Goal: Information Seeking & Learning: Find contact information

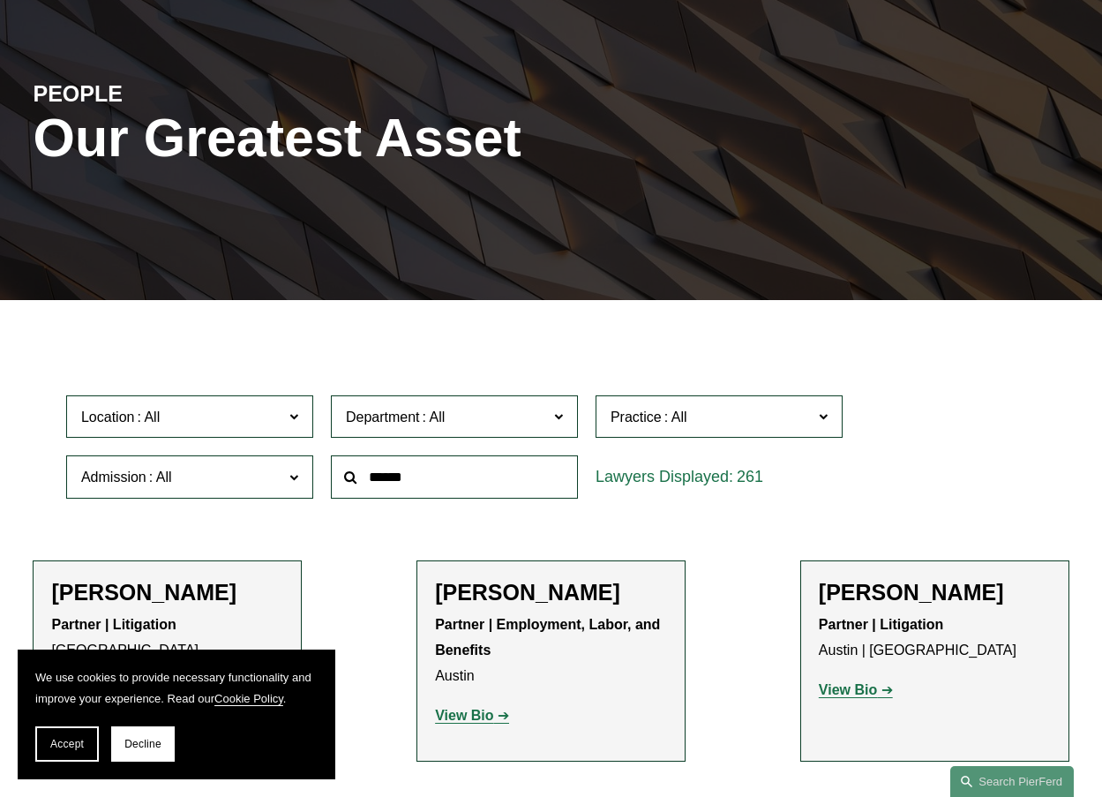
scroll to position [177, 0]
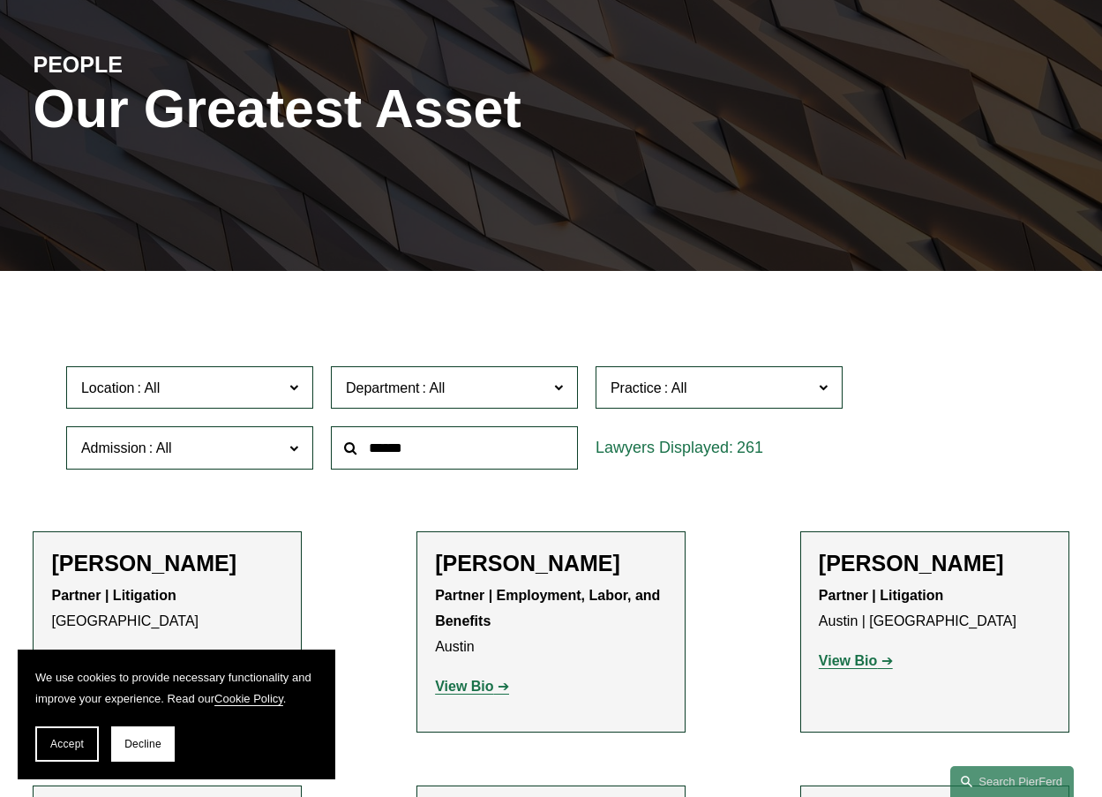
click at [285, 399] on label "Location" at bounding box center [189, 387] width 247 height 43
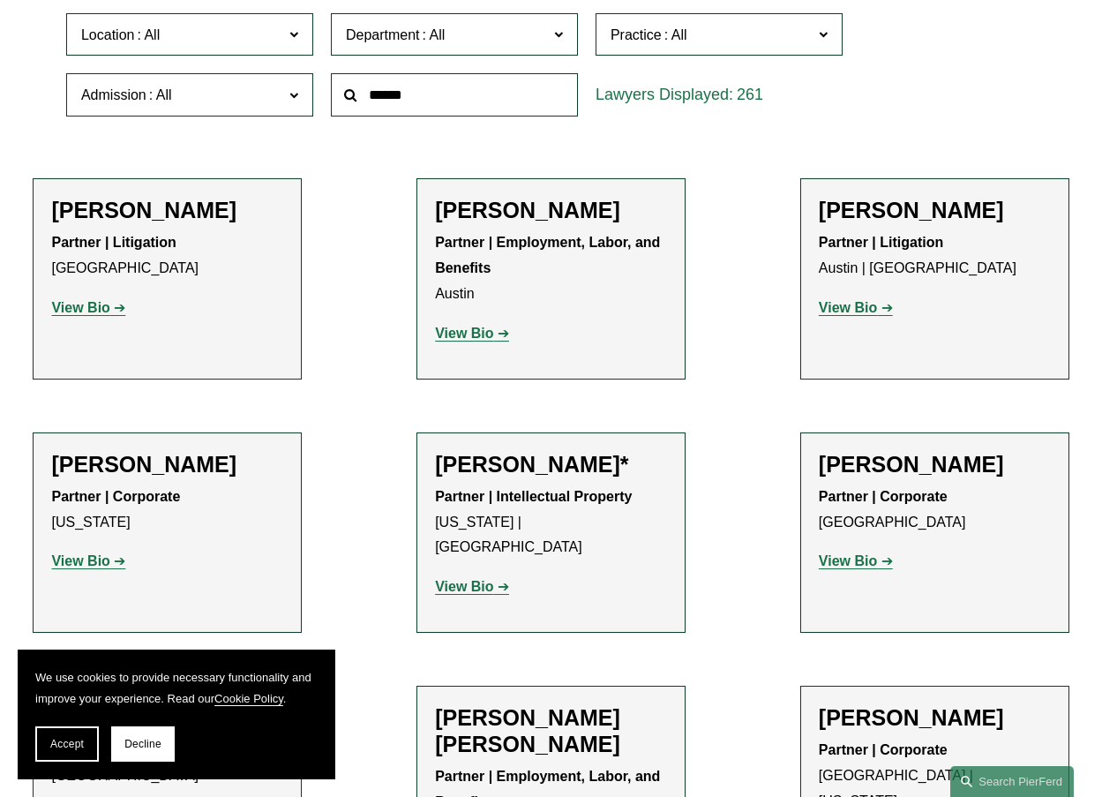
scroll to position [463, 0]
click at [0, 0] on link "Miami" at bounding box center [0, 0] width 0 height 0
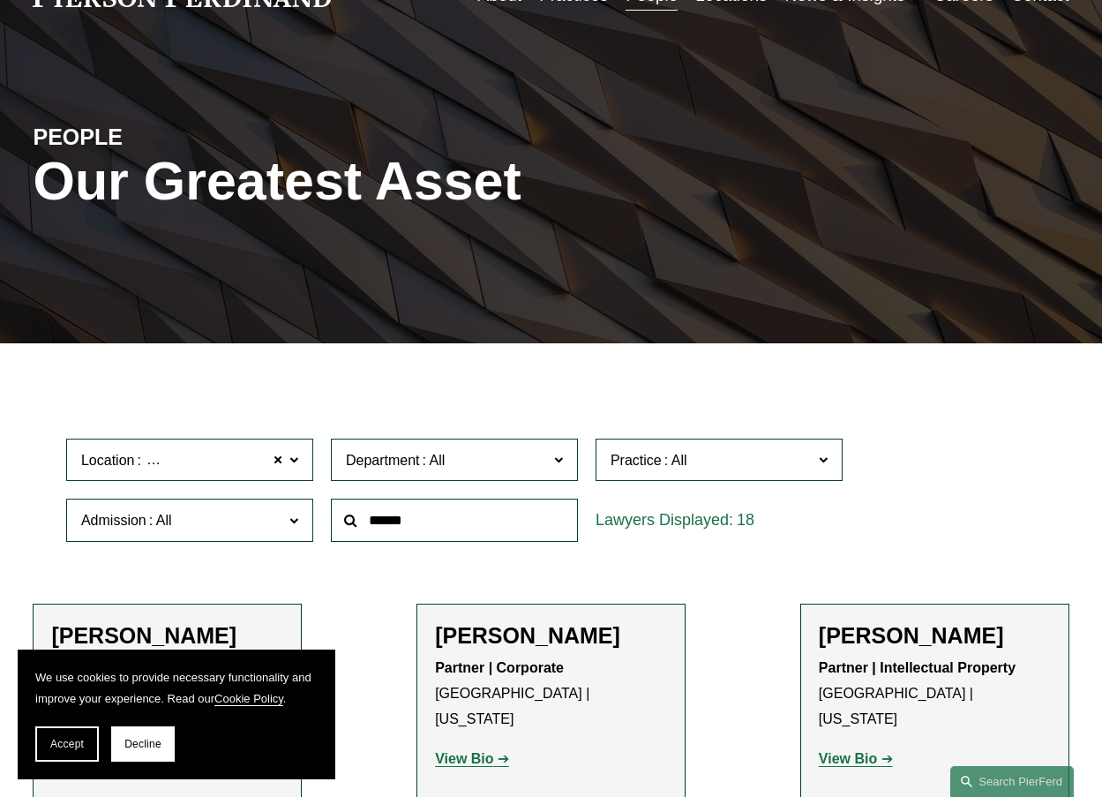
scroll to position [265, 0]
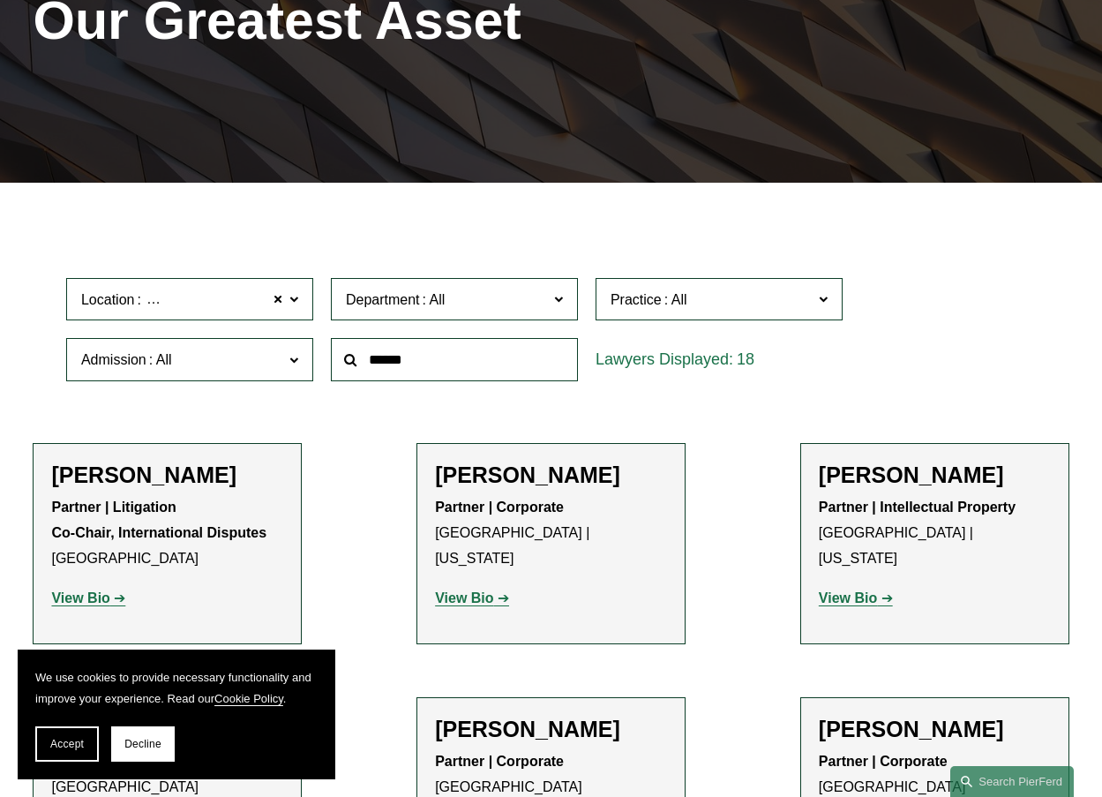
click at [296, 291] on span at bounding box center [293, 298] width 9 height 23
click at [270, 302] on span "Location Miami" at bounding box center [182, 300] width 202 height 24
click at [378, 355] on input "text" at bounding box center [454, 359] width 247 height 43
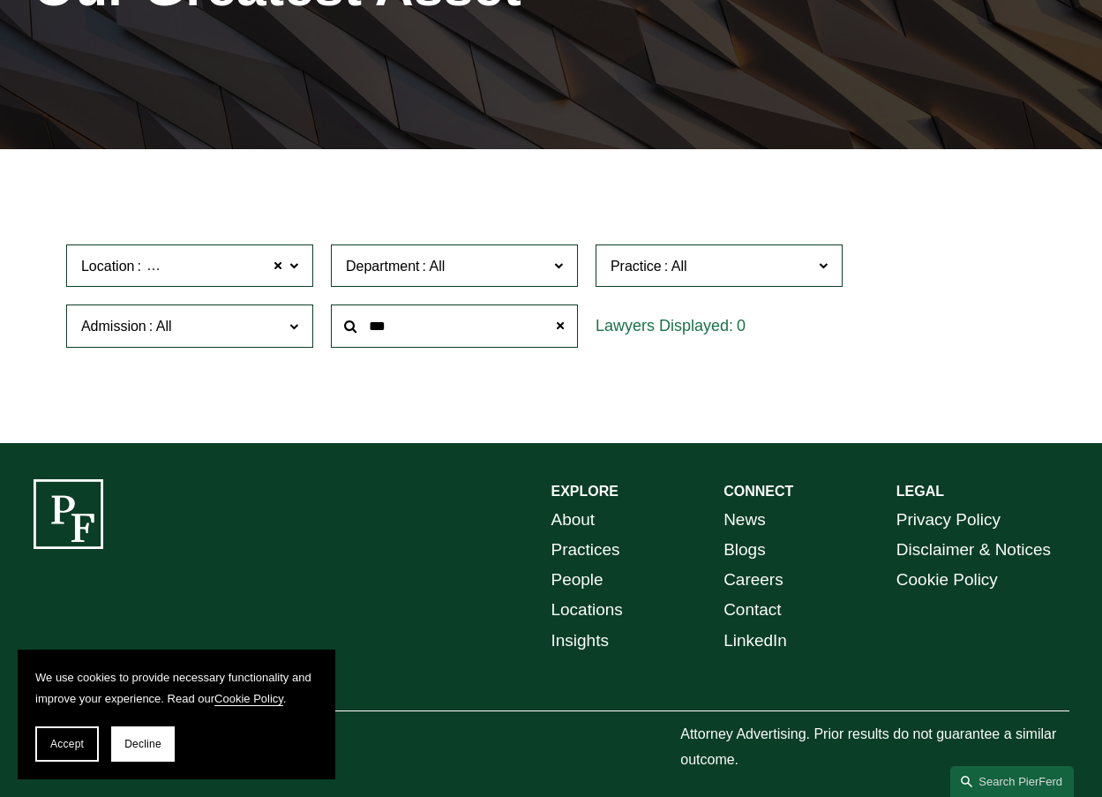
scroll to position [317, 0]
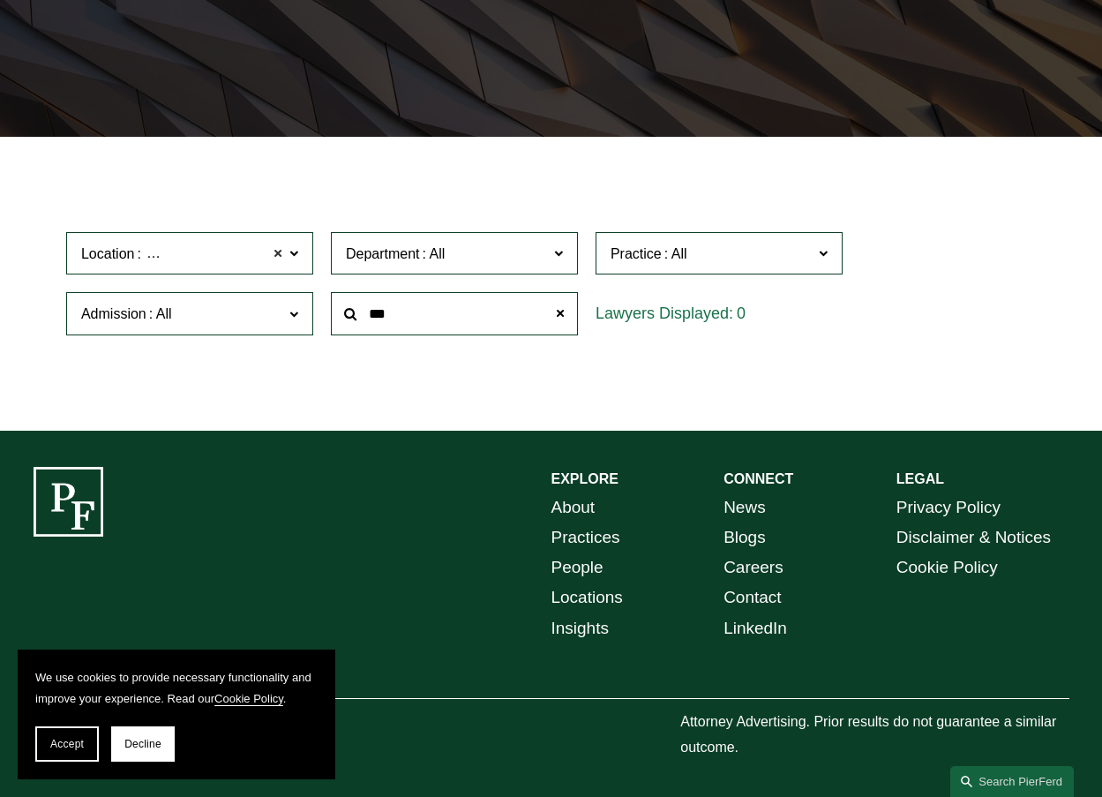
type input "***"
click at [281, 253] on span at bounding box center [278, 253] width 11 height 23
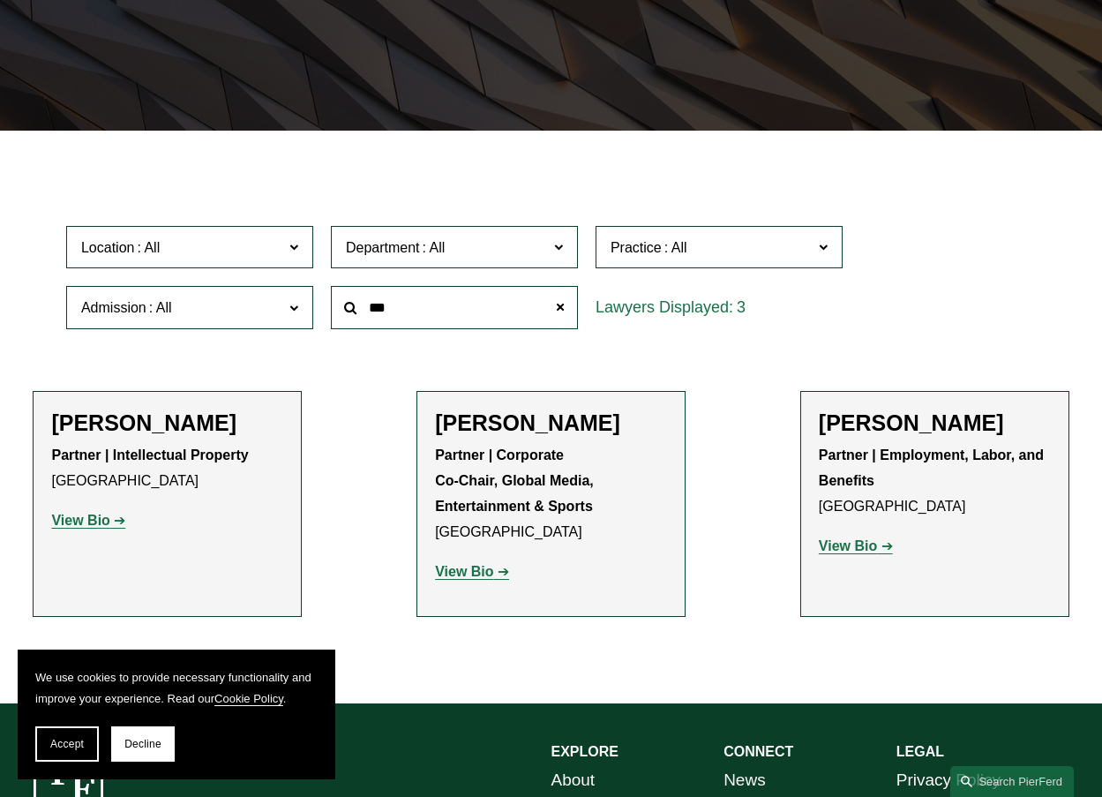
click at [853, 547] on strong "View Bio" at bounding box center [848, 545] width 58 height 15
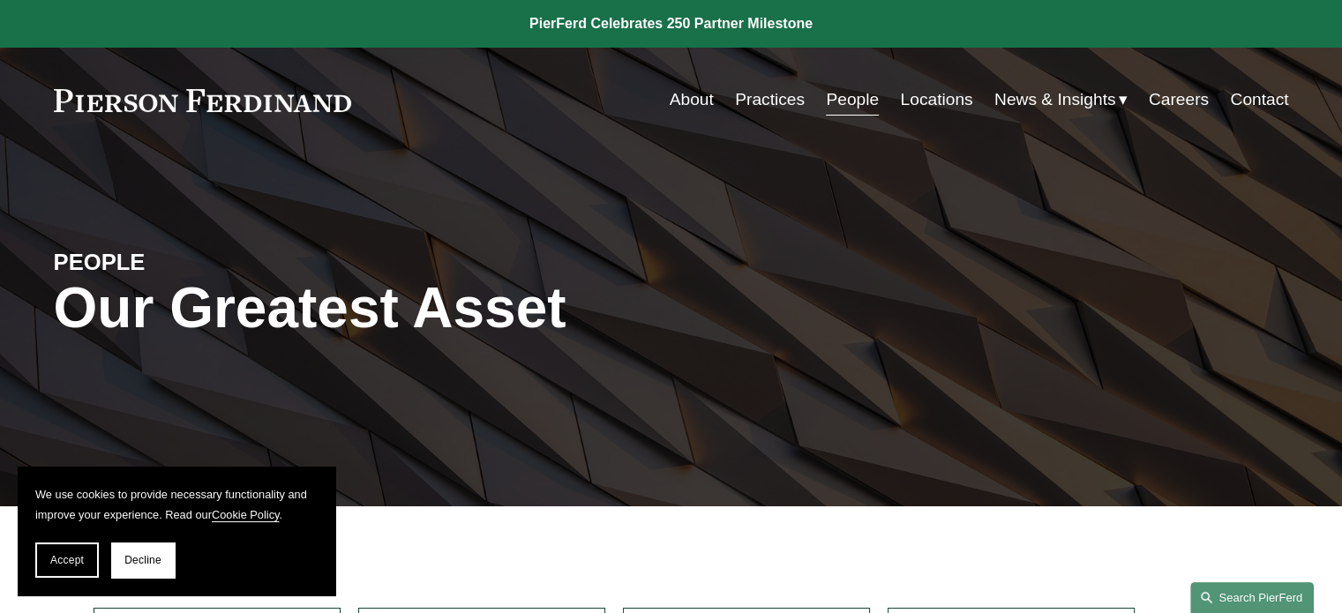
click at [1253, 598] on link "Search this site" at bounding box center [1253, 598] width 124 height 31
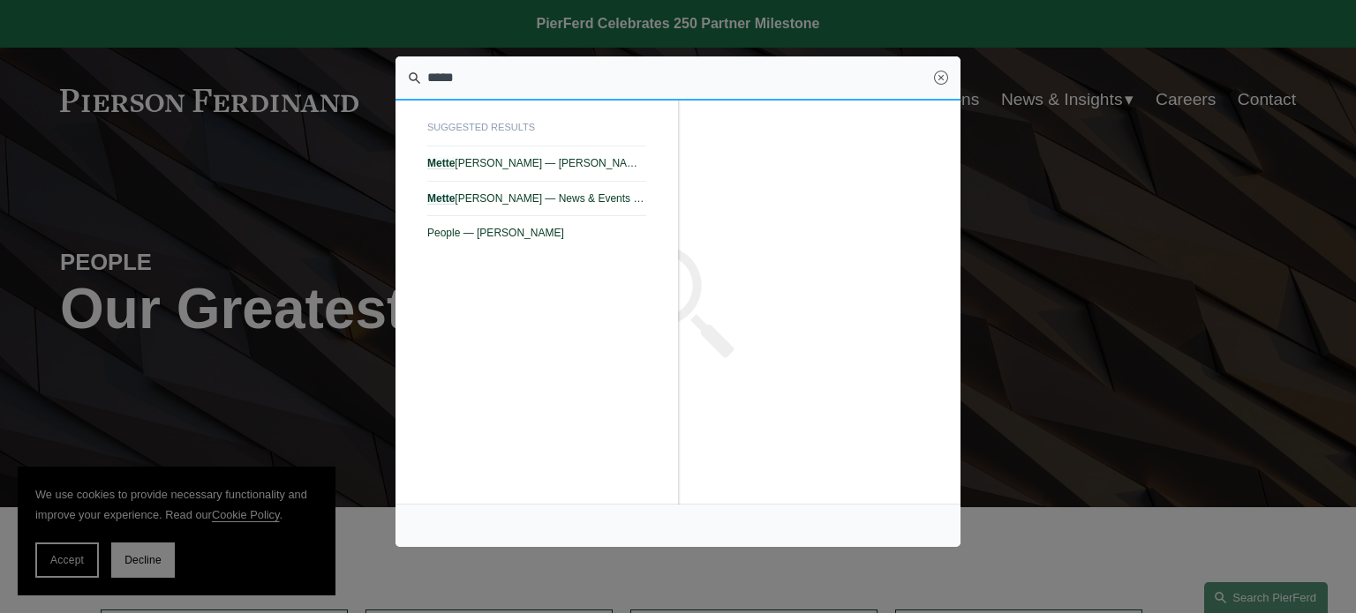
type input "*****"
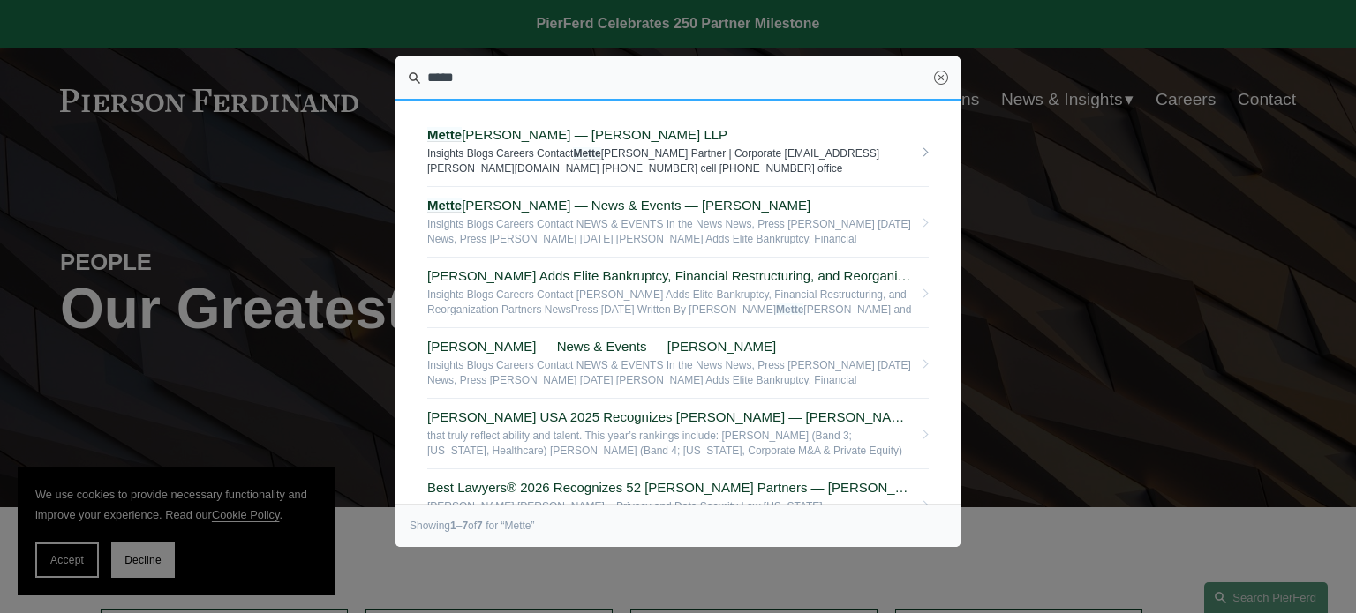
click at [557, 132] on span "Mette H. Kurth — Pierson Ferdinand LLP" at bounding box center [669, 135] width 485 height 16
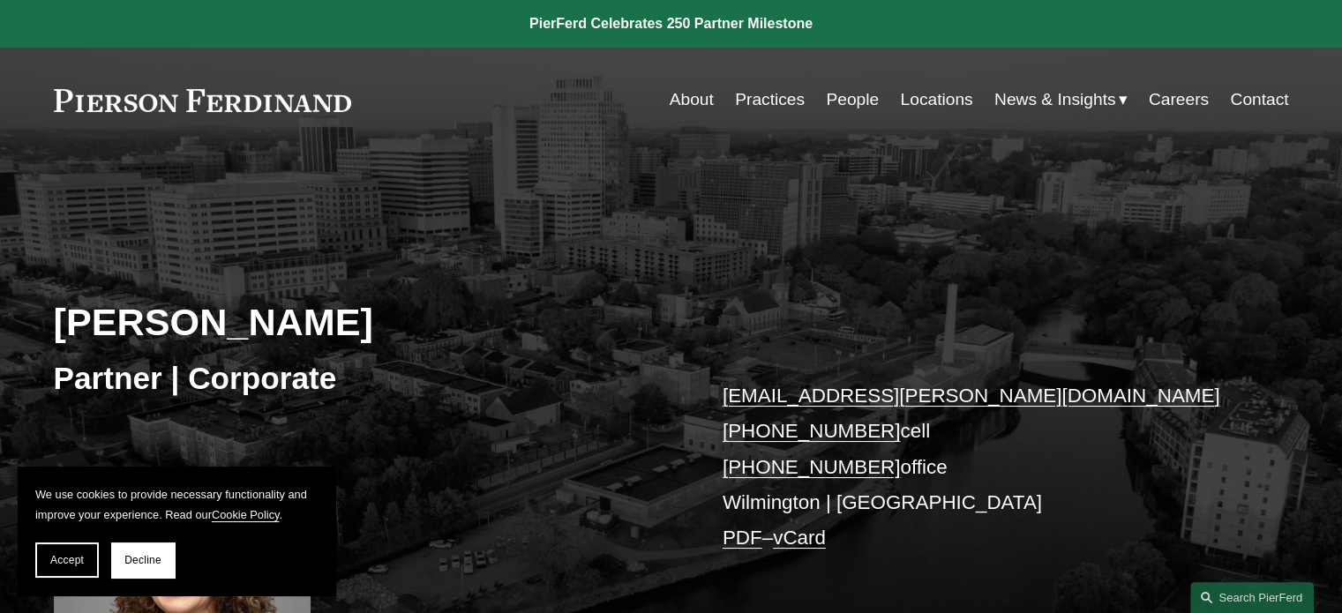
click at [345, 419] on div "Mette H. Kurth Partner | Corporate mette.kurth@pierferd.com +1.310.245.8784 cel…" at bounding box center [671, 444] width 1342 height 505
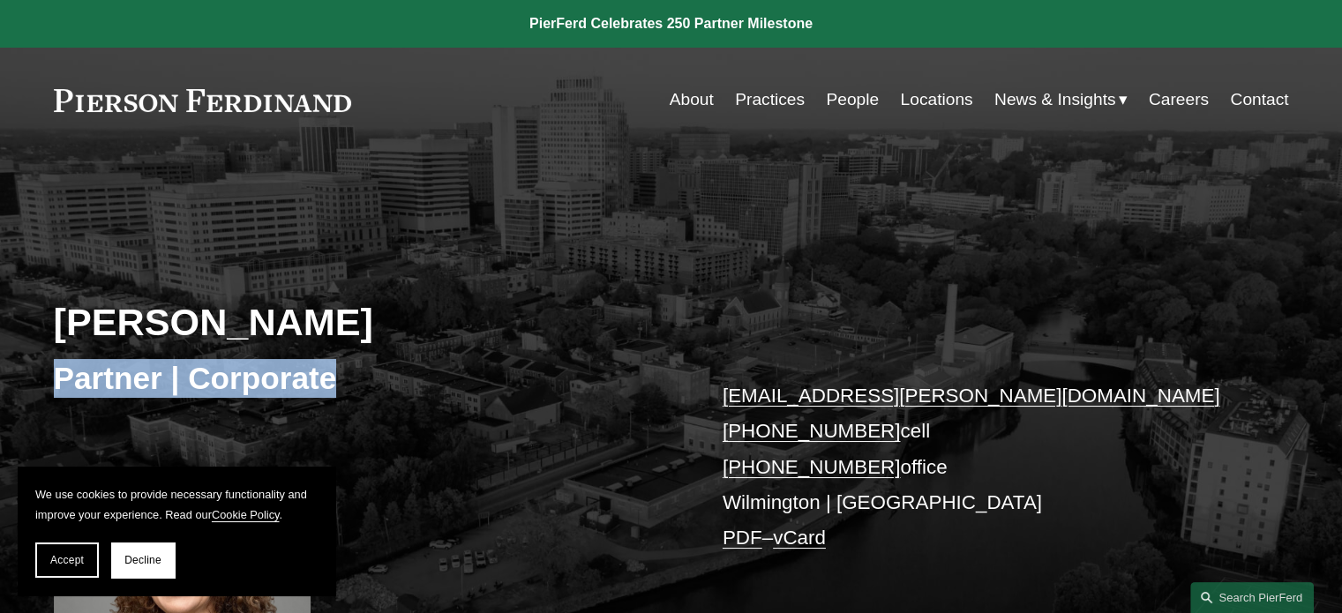
drag, startPoint x: 58, startPoint y: 375, endPoint x: 352, endPoint y: 386, distance: 294.1
click at [352, 386] on h3 "Partner | Corporate" at bounding box center [363, 378] width 618 height 39
copy h3 "Partner | Corporate"
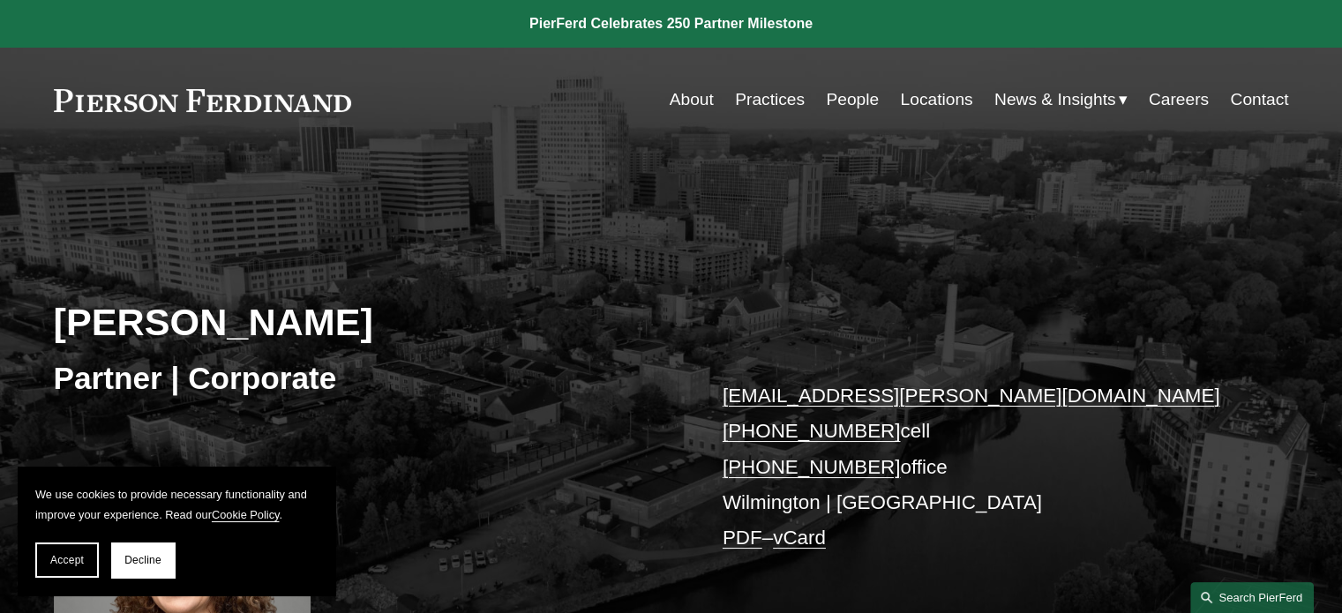
click at [1229, 598] on link "Search this site" at bounding box center [1253, 598] width 124 height 31
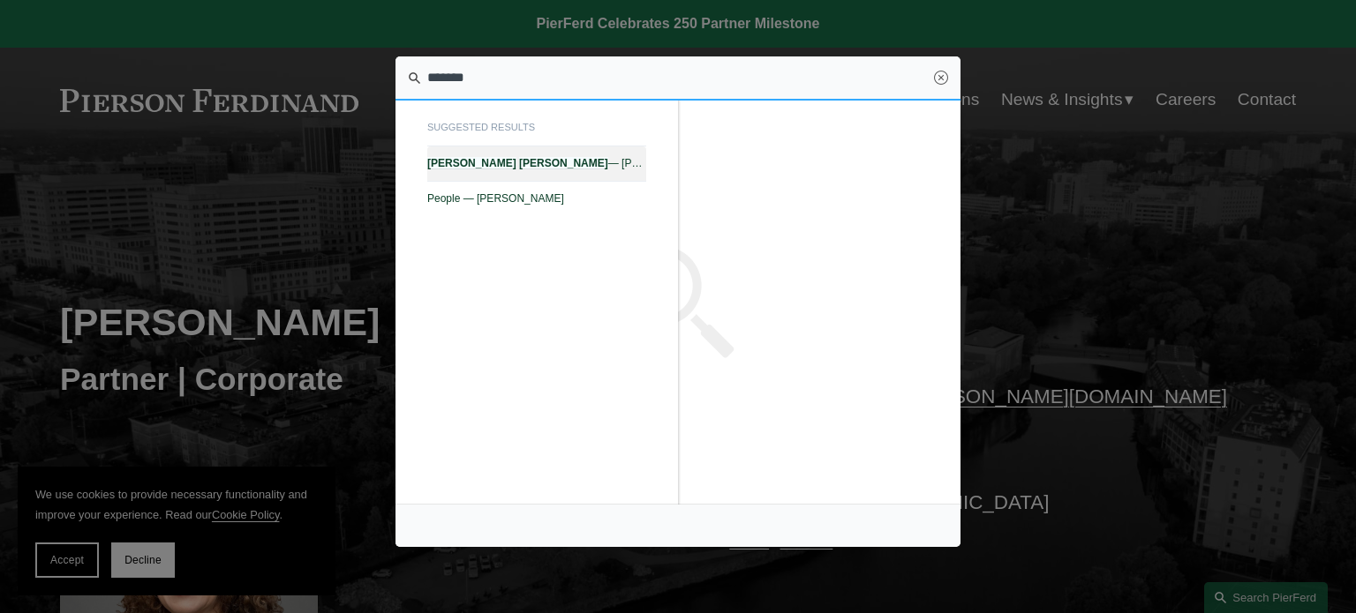
click at [576, 164] on span "Seth Travis — Pierson Ferdinand LLP" at bounding box center [536, 163] width 219 height 12
type input "*******"
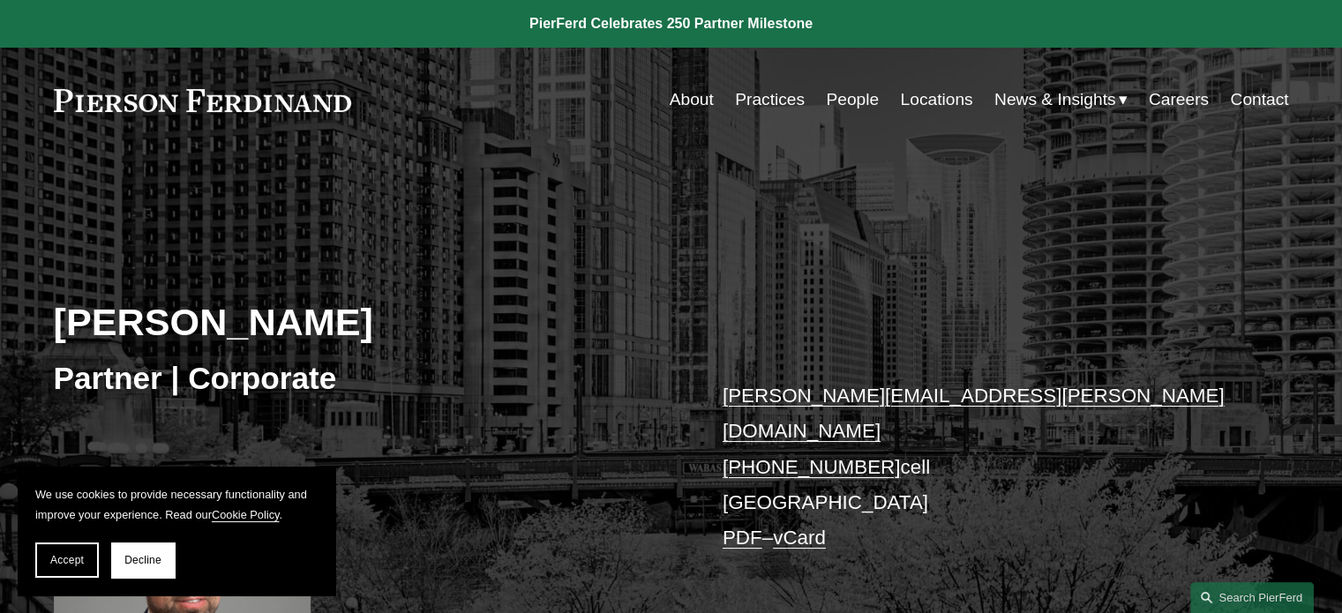
click at [376, 374] on h3 "Partner | Corporate" at bounding box center [363, 378] width 618 height 39
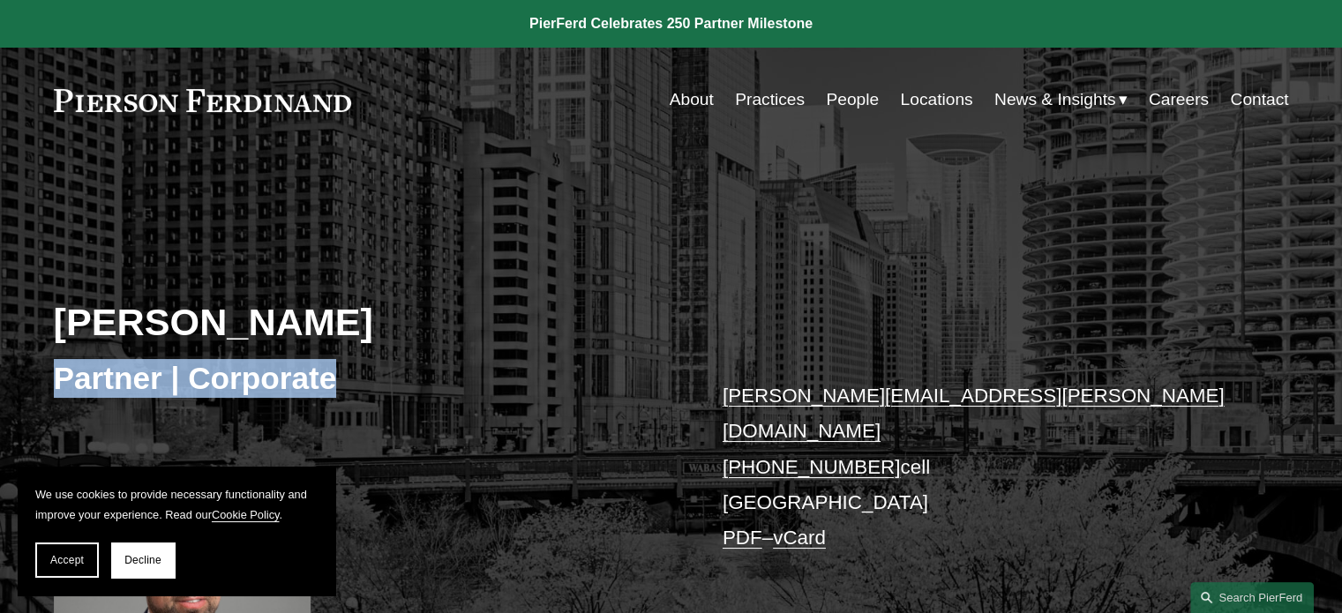
drag, startPoint x: 55, startPoint y: 368, endPoint x: 334, endPoint y: 372, distance: 278.9
click at [334, 372] on h3 "Partner | Corporate" at bounding box center [363, 378] width 618 height 39
copy h3 "Partner | Corporate"
click at [1274, 598] on link "Search this site" at bounding box center [1253, 598] width 124 height 31
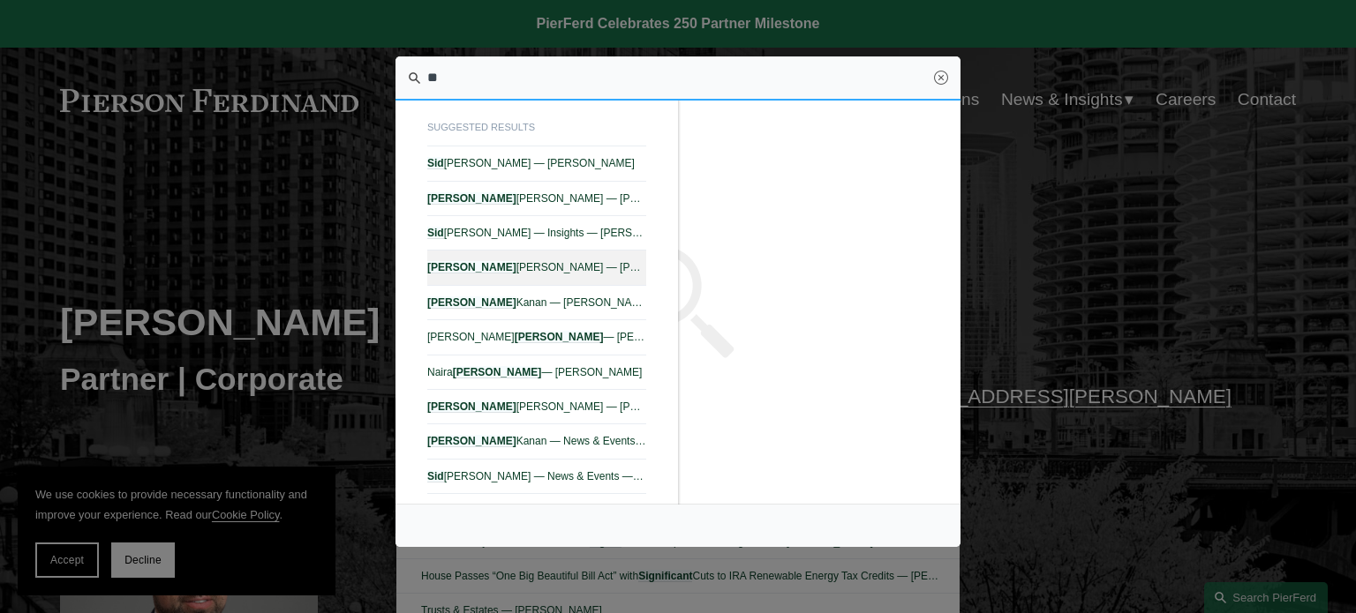
click at [505, 261] on span "Sidney R. Steinberg — Pierson Ferdinand LLP" at bounding box center [536, 267] width 219 height 12
type input "**"
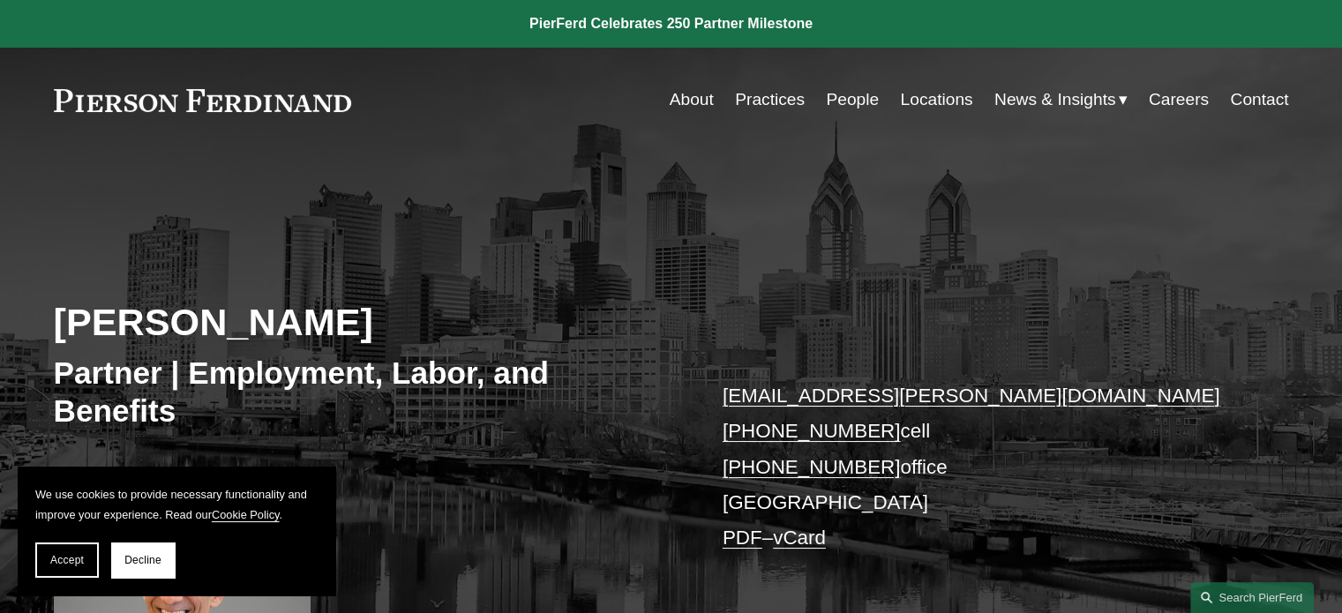
click at [54, 365] on div "[PERSON_NAME] Partner | Employment, Labor, and Benefits [EMAIL_ADDRESS][PERSON_…" at bounding box center [671, 457] width 1342 height 531
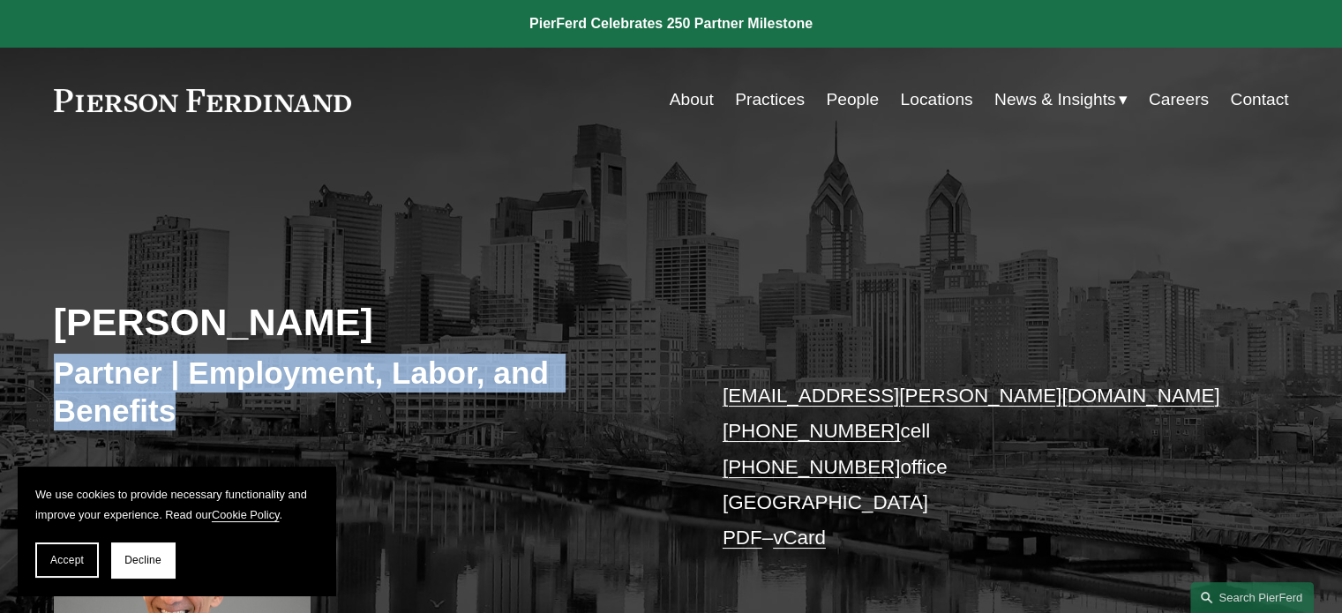
drag, startPoint x: 56, startPoint y: 366, endPoint x: 168, endPoint y: 417, distance: 122.9
click at [168, 417] on h3 "Partner | Employment, Labor, and Benefits" at bounding box center [363, 392] width 618 height 77
copy h3 "Partner | Employment, Labor, and Benefits"
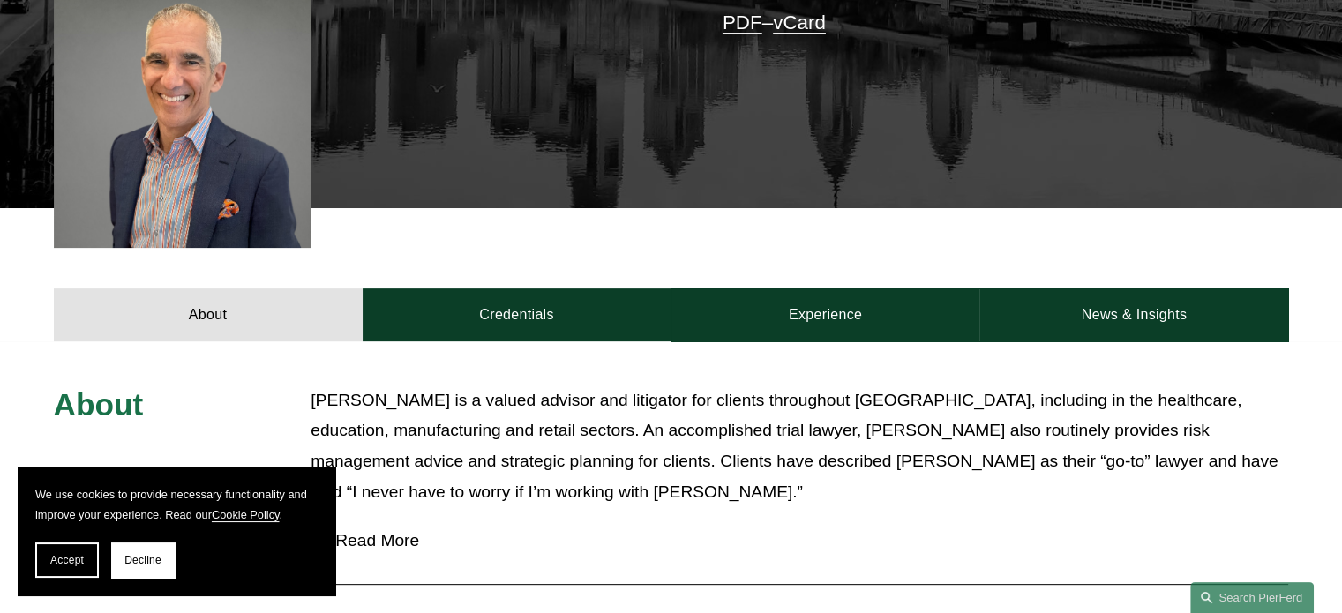
scroll to position [618, 0]
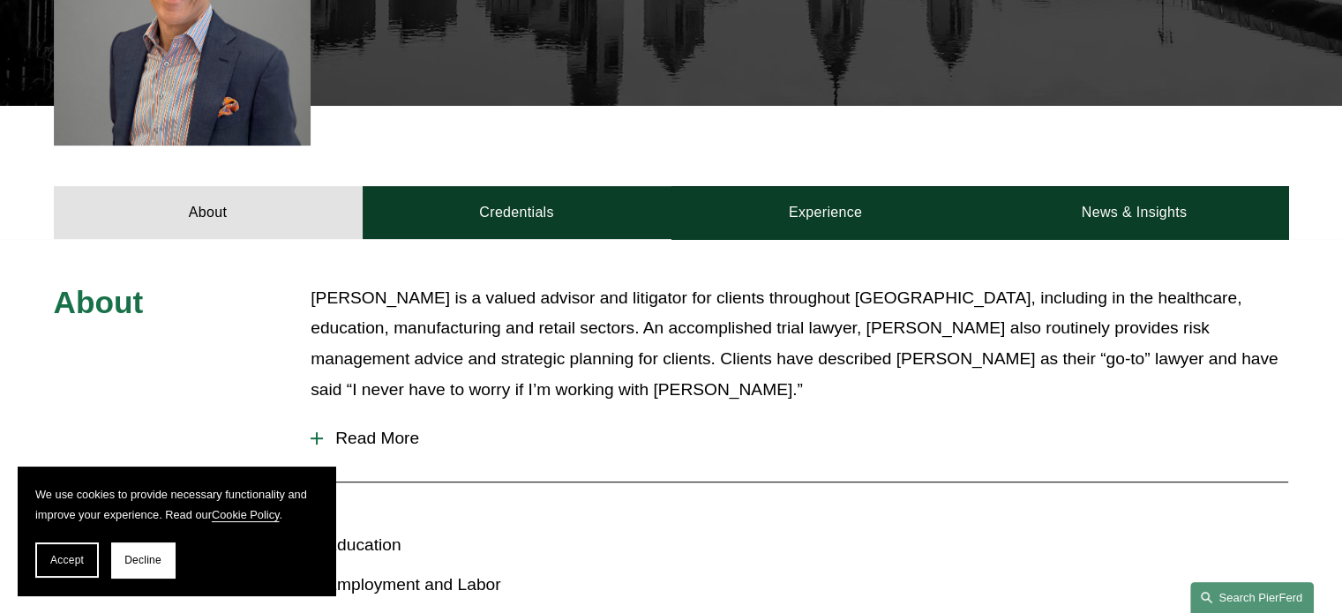
click at [1267, 598] on link "Search this site" at bounding box center [1253, 598] width 124 height 31
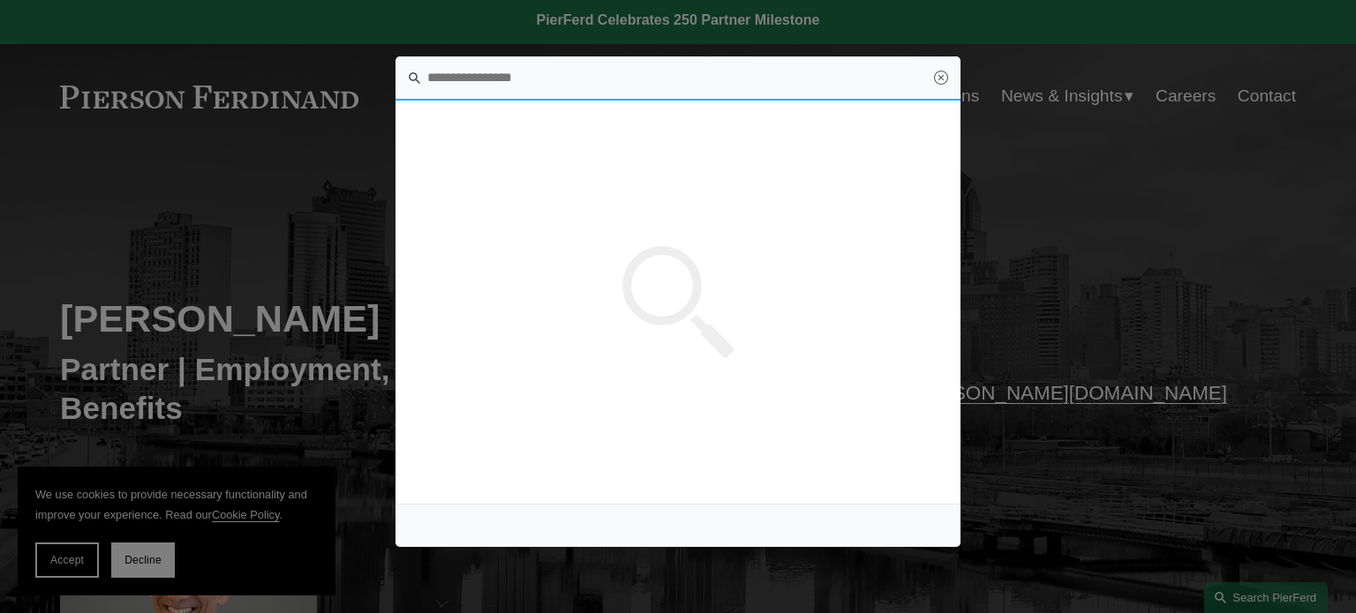
scroll to position [0, 0]
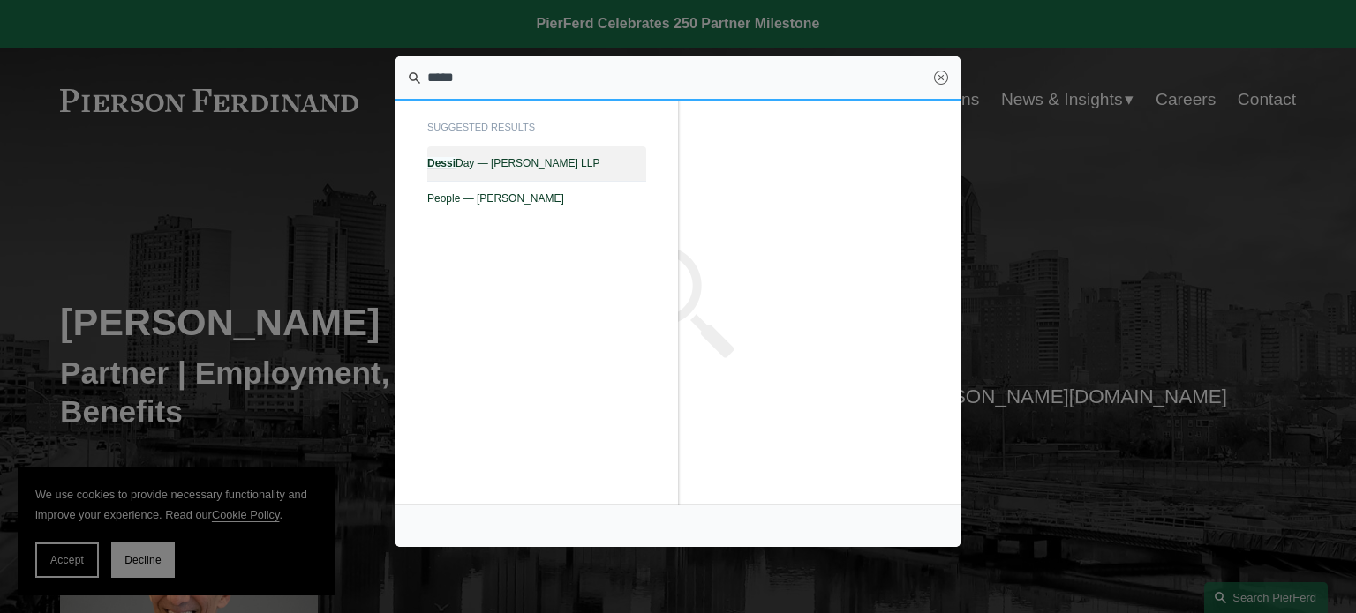
click at [462, 157] on span "Dessi Day — Pierson Ferdinand LLP" at bounding box center [536, 163] width 219 height 12
type input "*****"
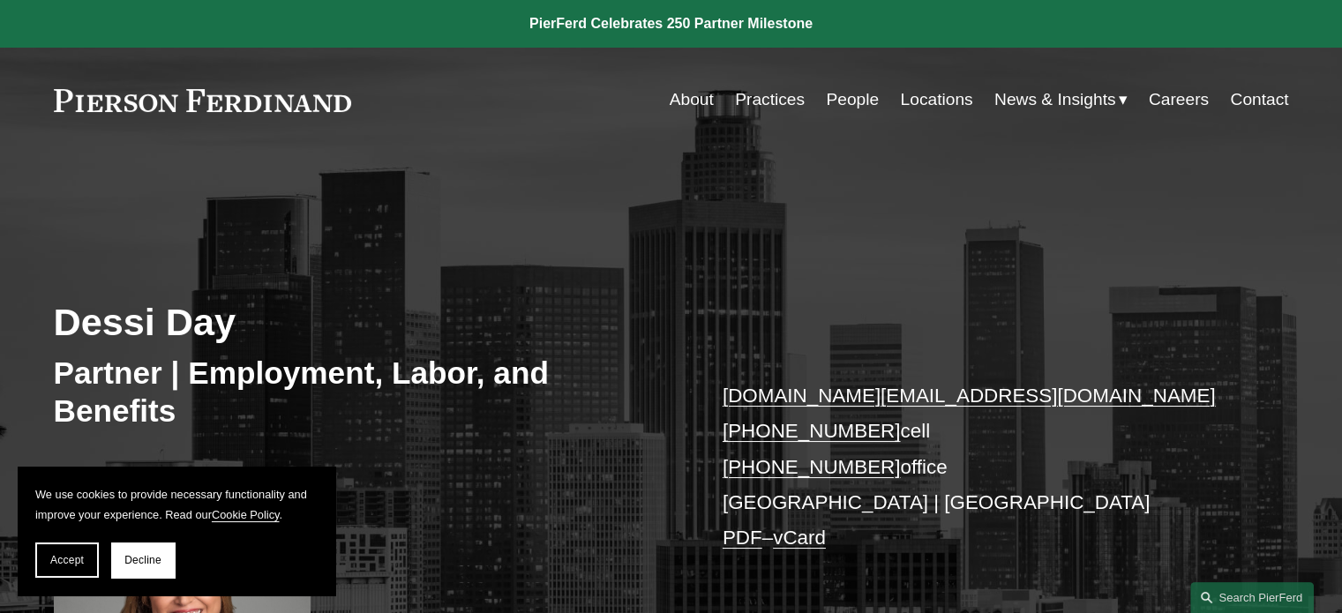
click at [259, 328] on h2 "Dessi Day" at bounding box center [363, 322] width 618 height 46
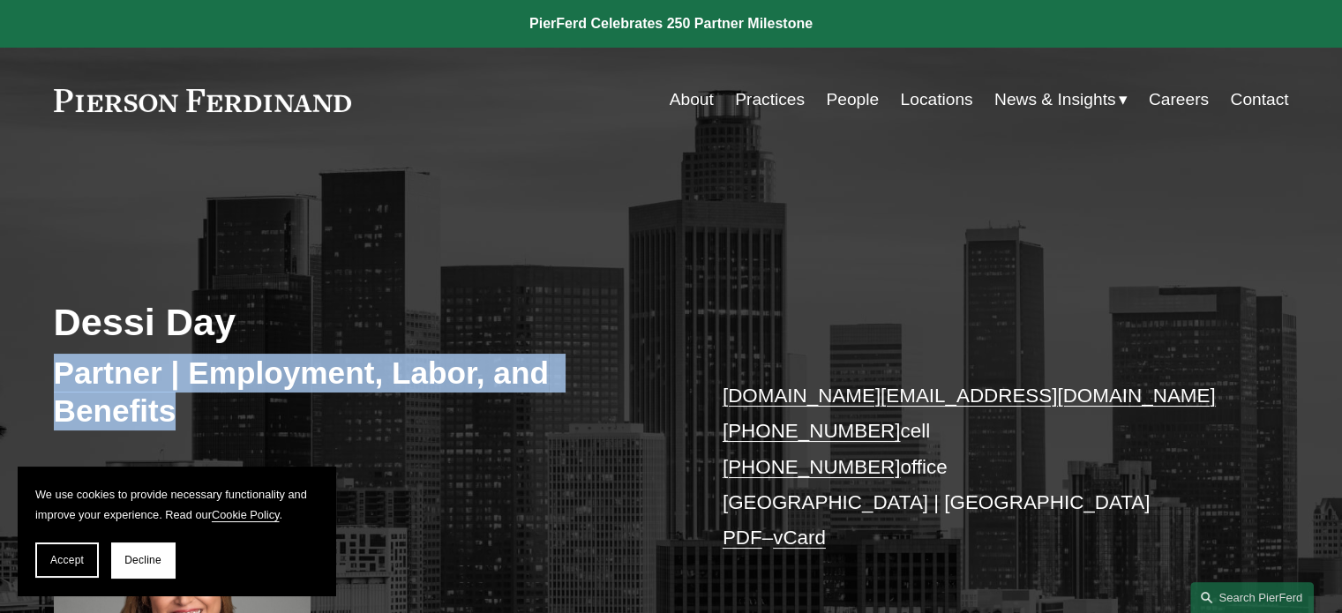
drag, startPoint x: 56, startPoint y: 359, endPoint x: 183, endPoint y: 418, distance: 139.4
click at [183, 418] on h3 "Partner | Employment, Labor, and Benefits" at bounding box center [363, 392] width 618 height 77
copy h3 "Partner | Employment, Labor, and Benefits"
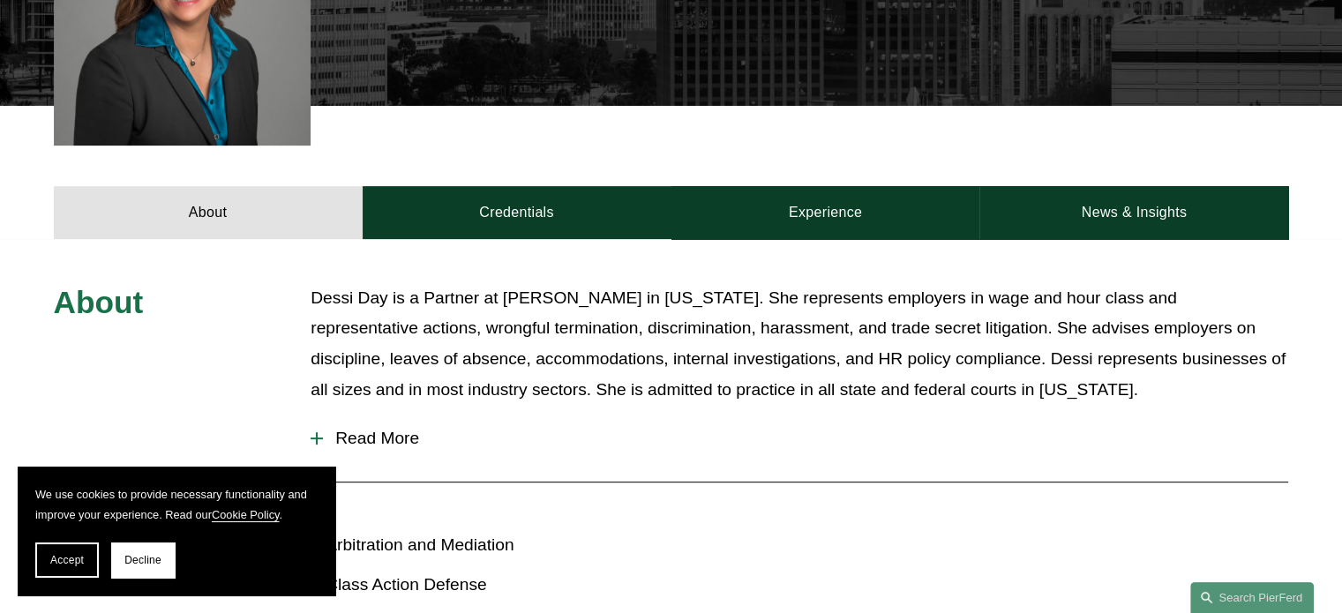
scroll to position [441, 0]
